Goal: Check status: Check status

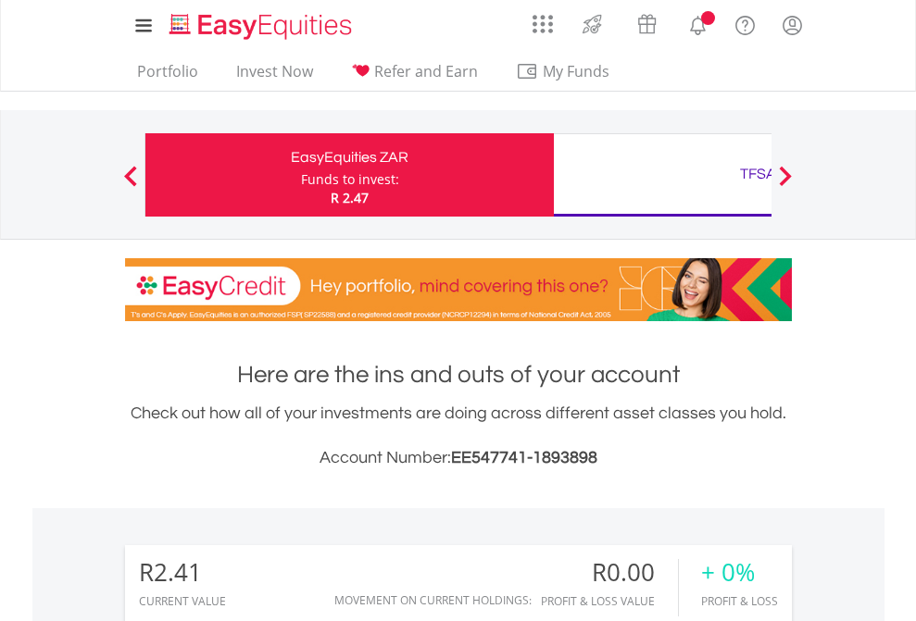
scroll to position [178, 291]
click at [301, 175] on div "Funds to invest:" at bounding box center [350, 179] width 98 height 19
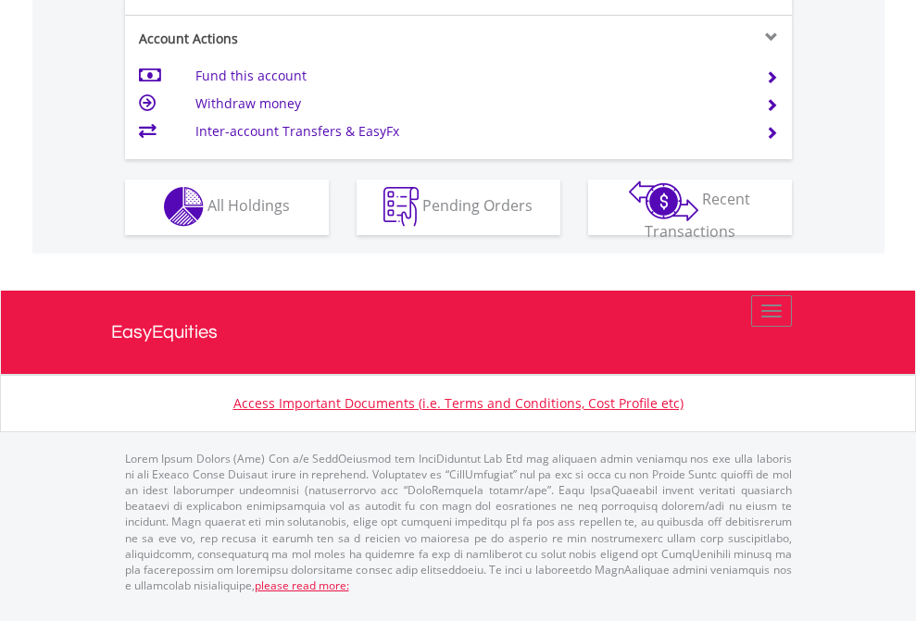
scroll to position [1732, 0]
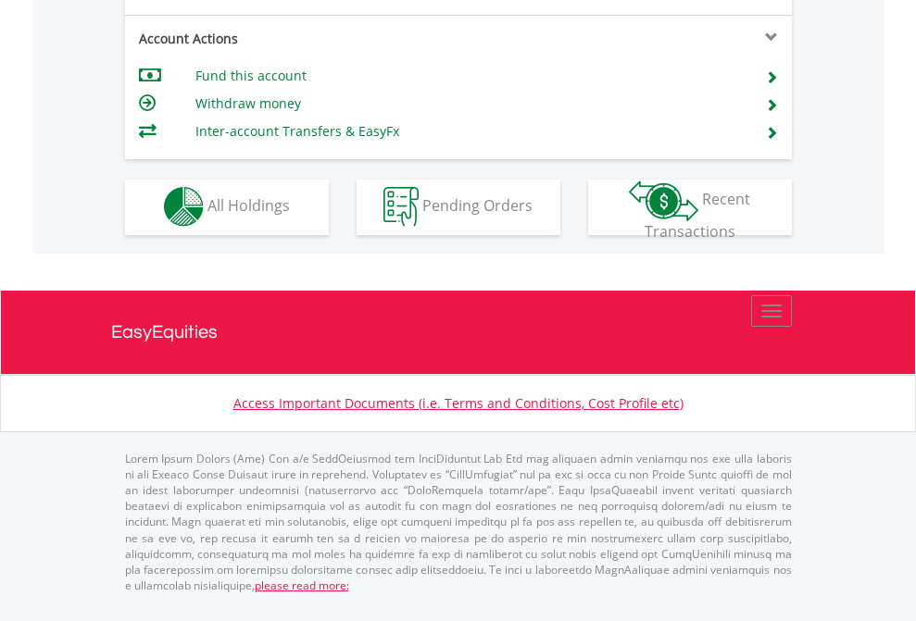
scroll to position [1732, 0]
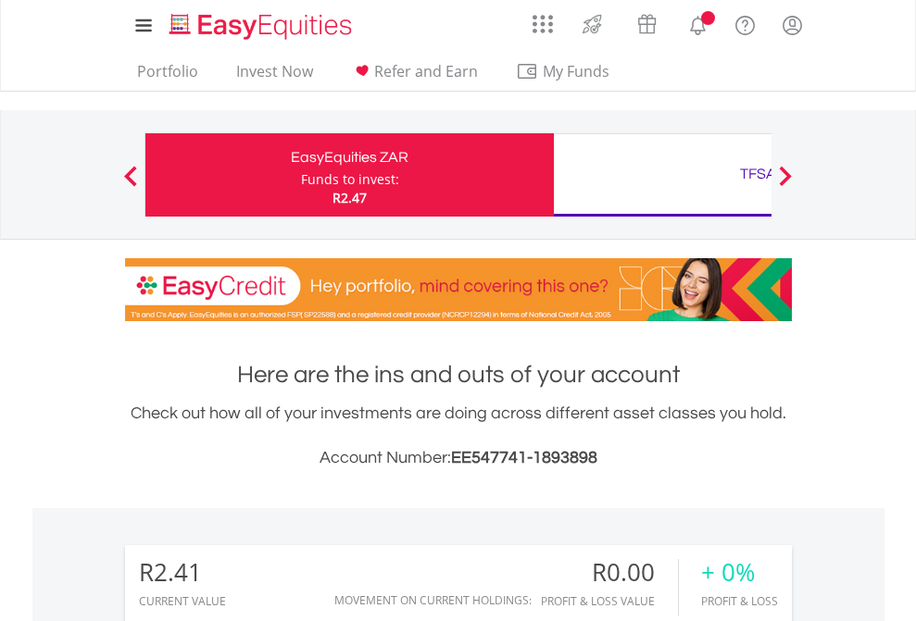
scroll to position [178, 291]
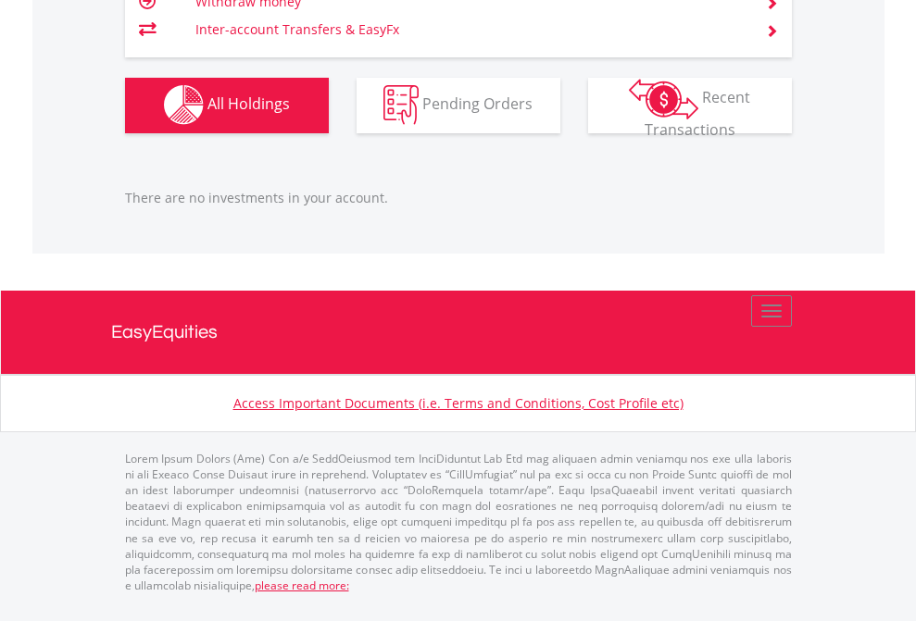
scroll to position [1834, 0]
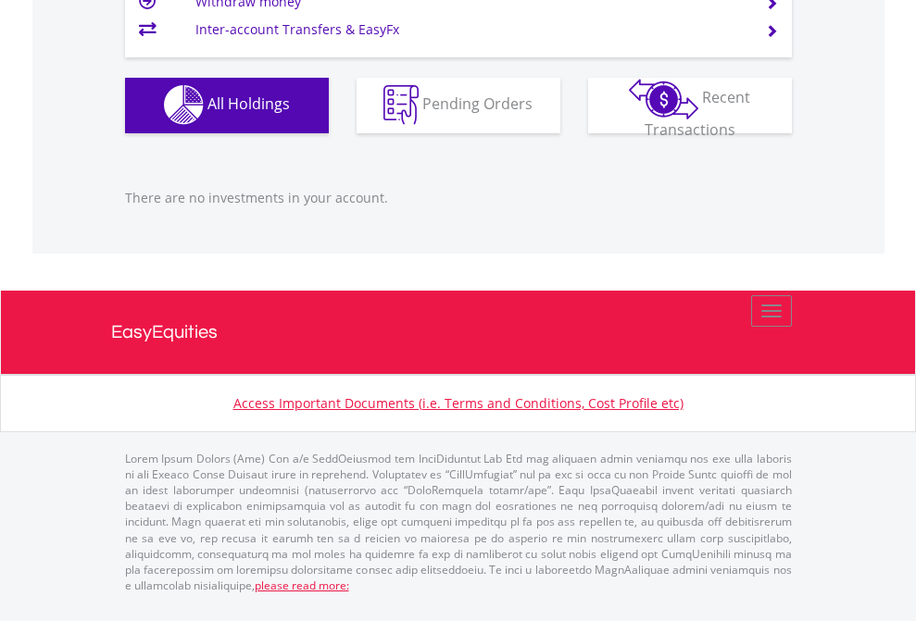
scroll to position [178, 291]
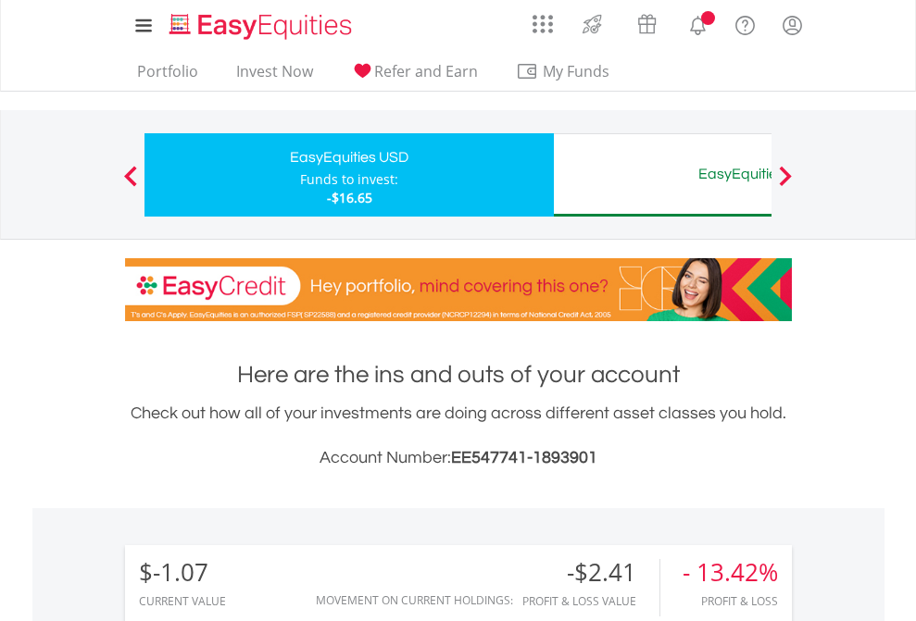
scroll to position [178, 291]
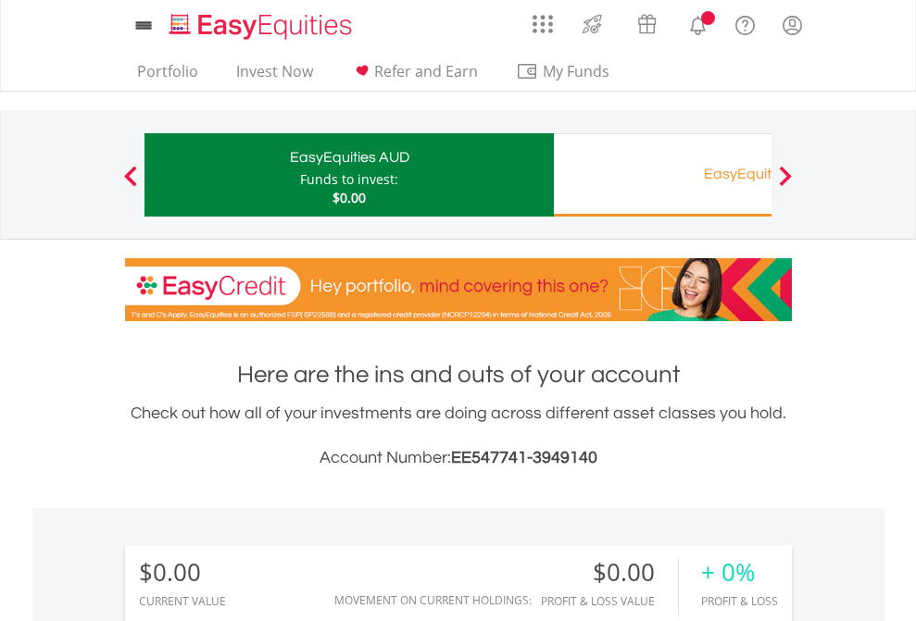
scroll to position [178, 291]
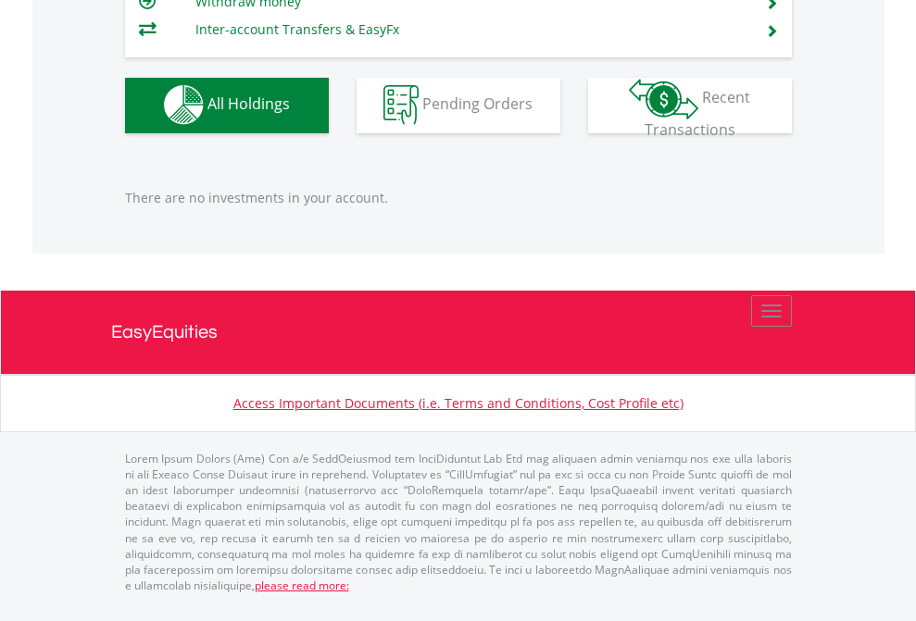
scroll to position [1834, 0]
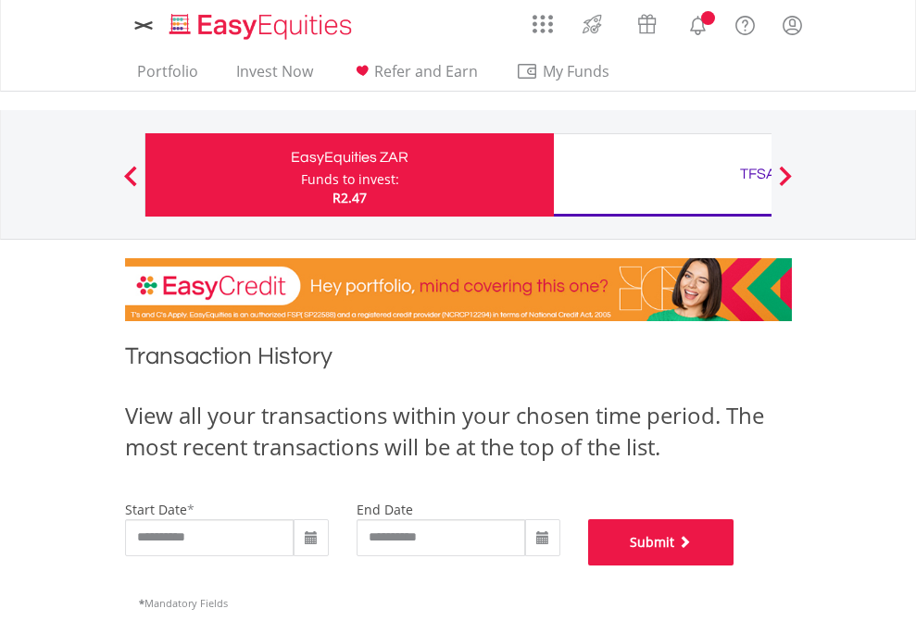
click at [734, 566] on button "Submit" at bounding box center [661, 543] width 146 height 46
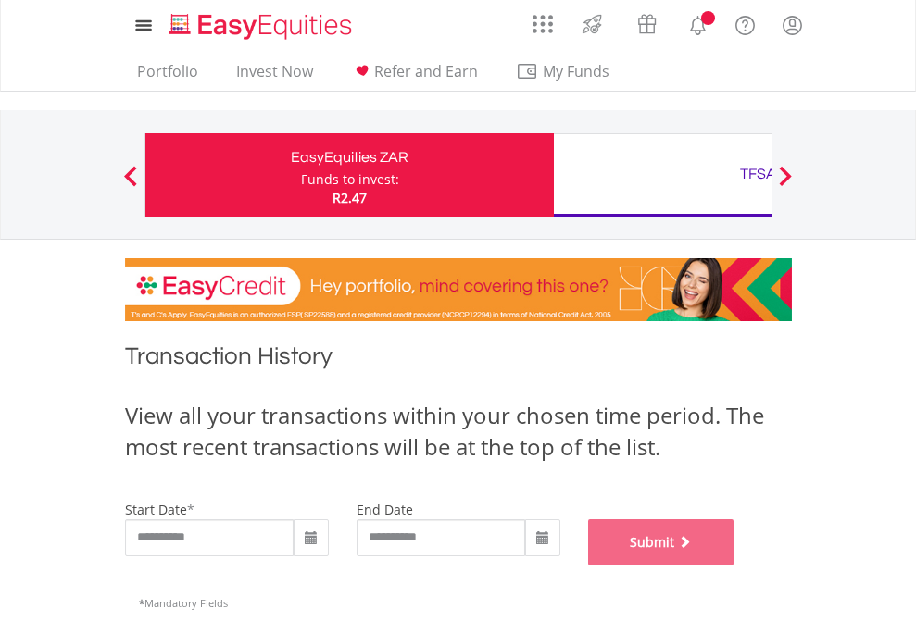
scroll to position [751, 0]
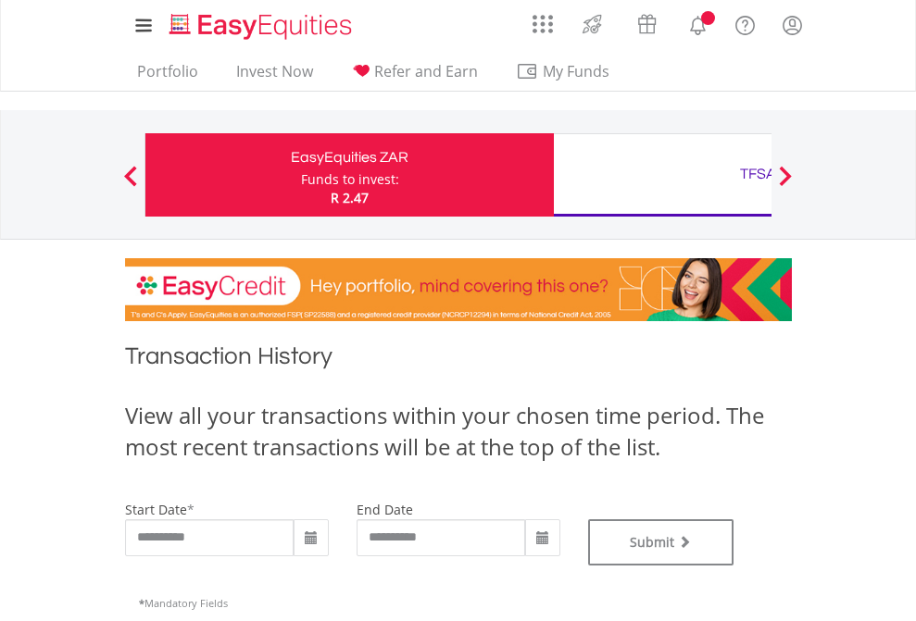
click at [662, 175] on div "TFSA" at bounding box center [758, 174] width 386 height 26
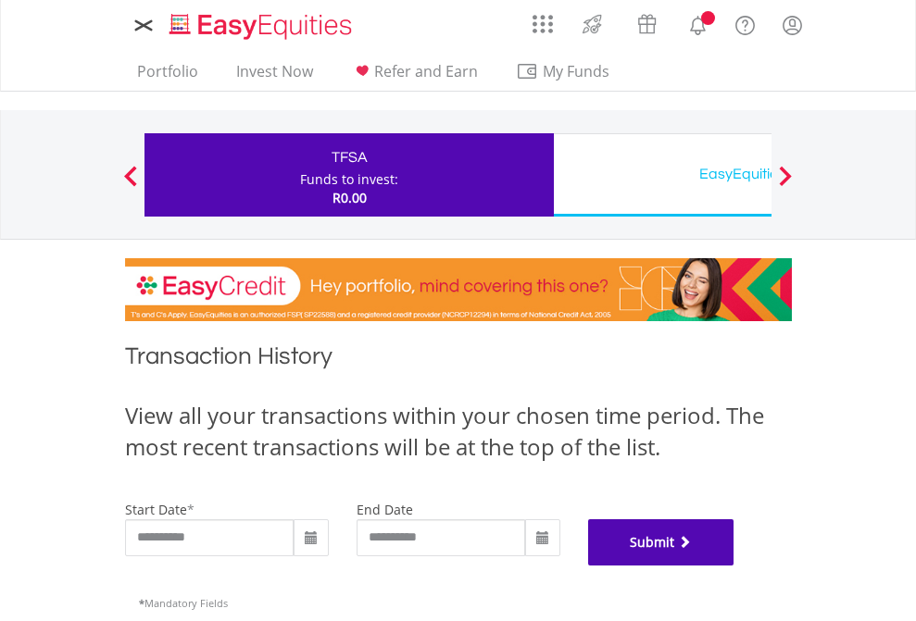
click at [734, 566] on button "Submit" at bounding box center [661, 543] width 146 height 46
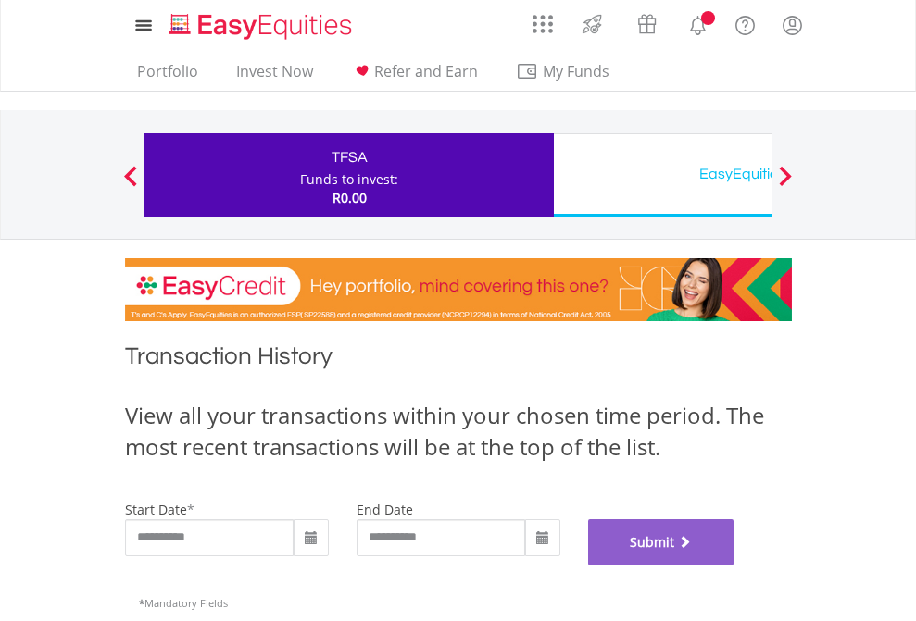
scroll to position [751, 0]
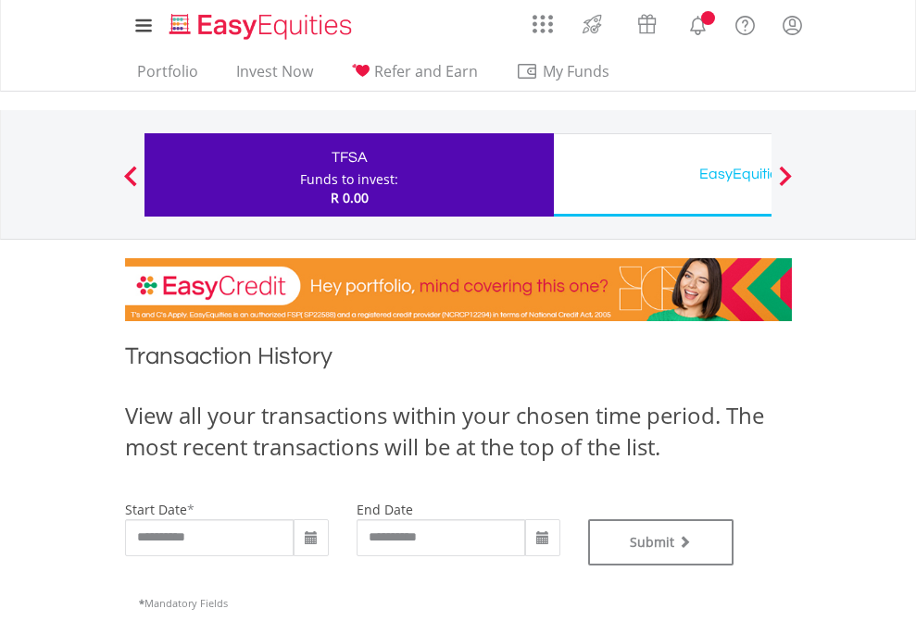
click at [662, 175] on div "EasyEquities USD" at bounding box center [758, 174] width 386 height 26
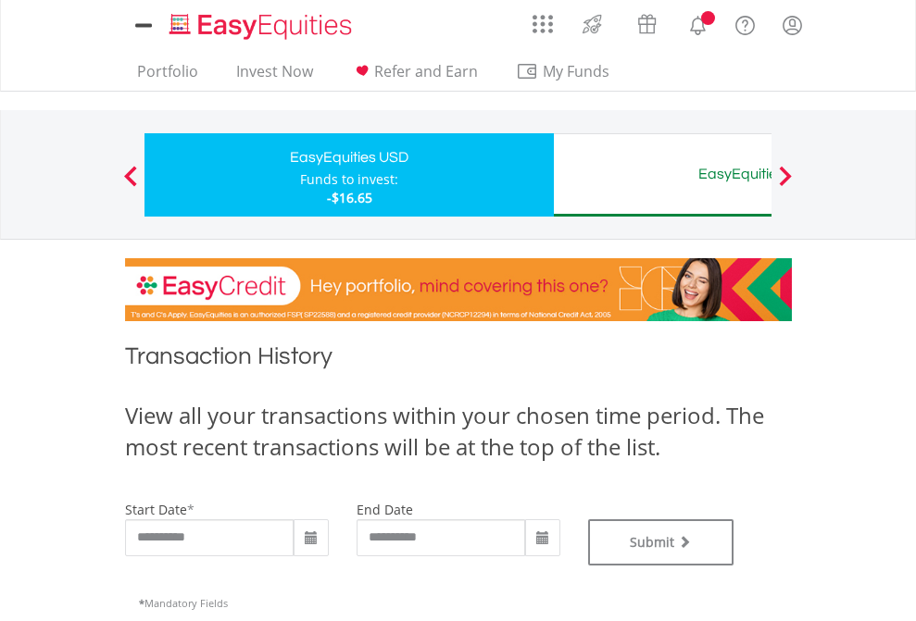
type input "**********"
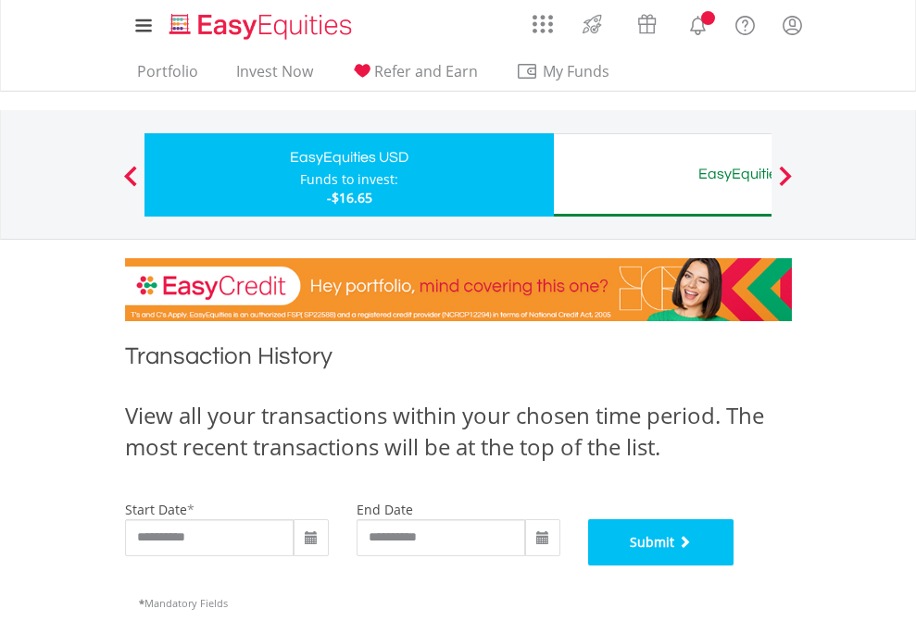
click at [734, 566] on button "Submit" at bounding box center [661, 543] width 146 height 46
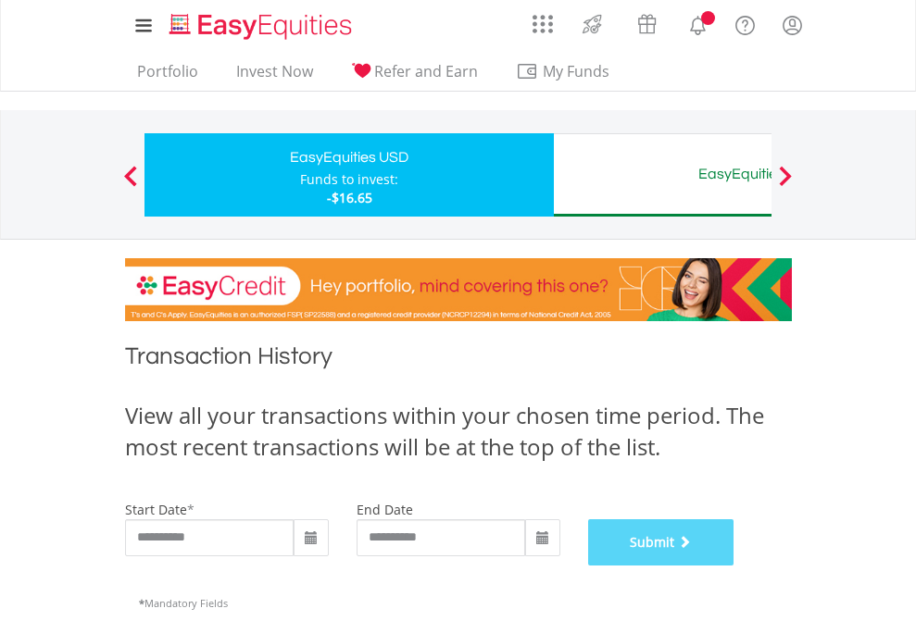
scroll to position [751, 0]
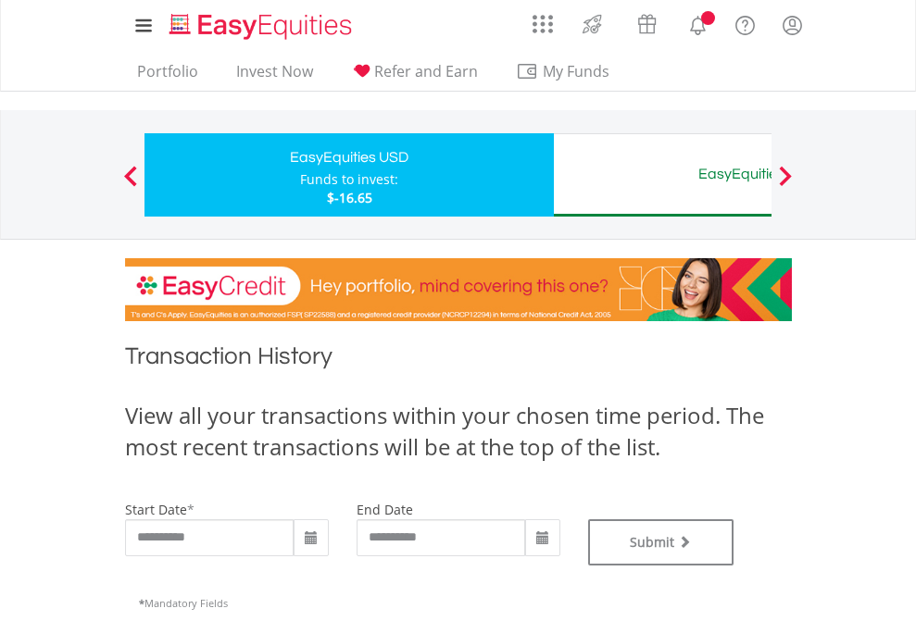
click at [662, 175] on div "EasyEquities AUD" at bounding box center [758, 174] width 386 height 26
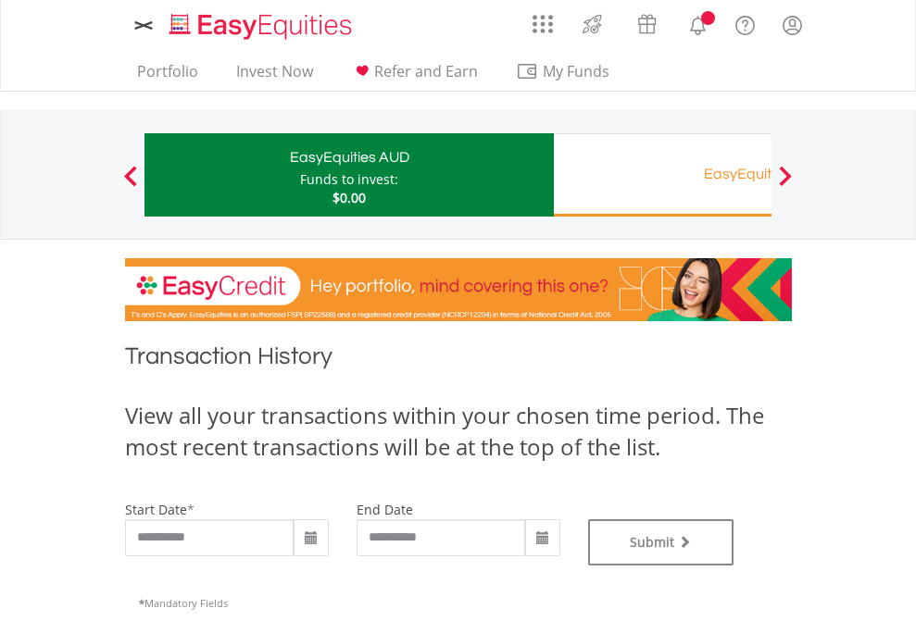
type input "**********"
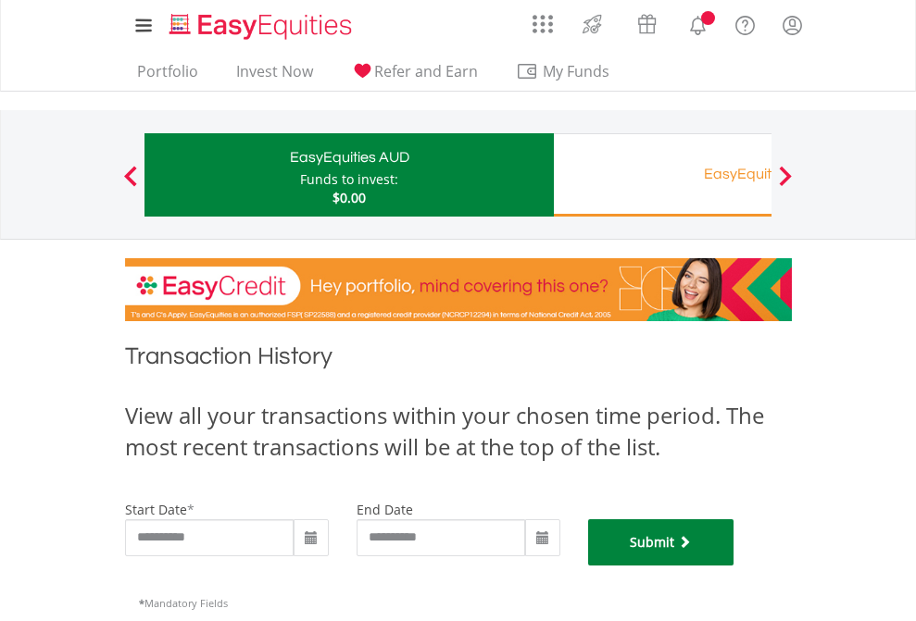
click at [734, 566] on button "Submit" at bounding box center [661, 543] width 146 height 46
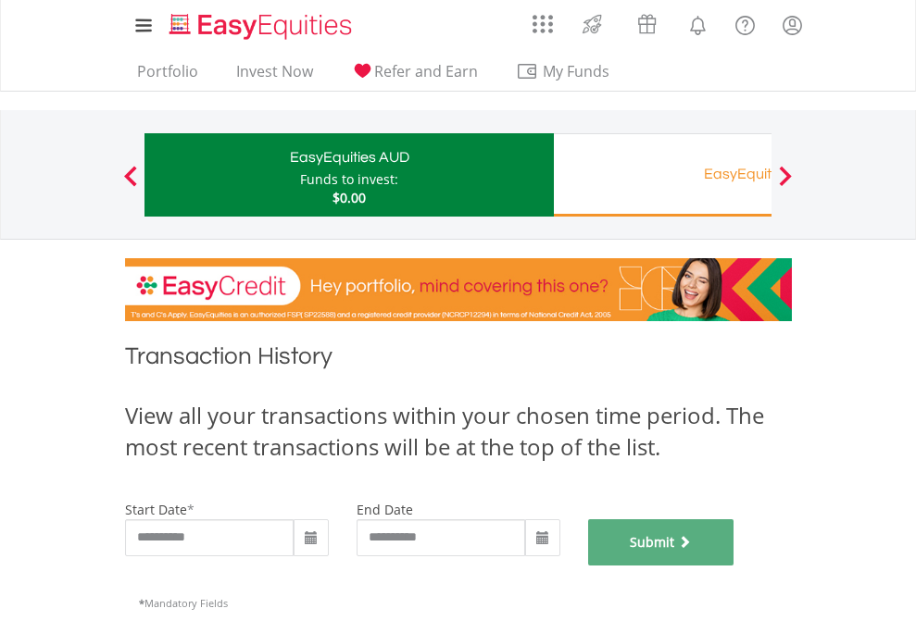
scroll to position [751, 0]
